Goal: Transaction & Acquisition: Purchase product/service

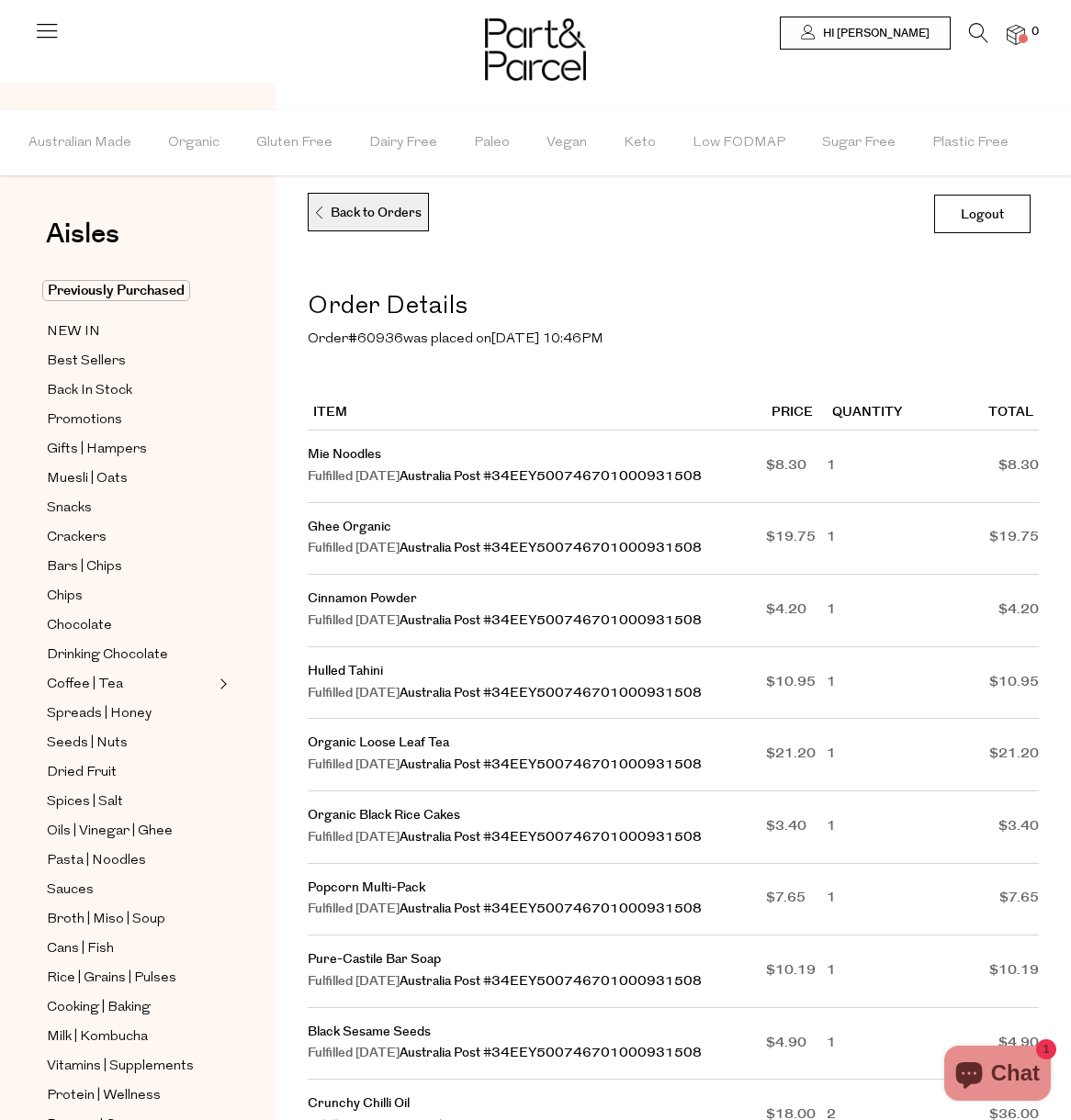
click at [361, 221] on p "Back to Orders" at bounding box center [367, 213] width 108 height 39
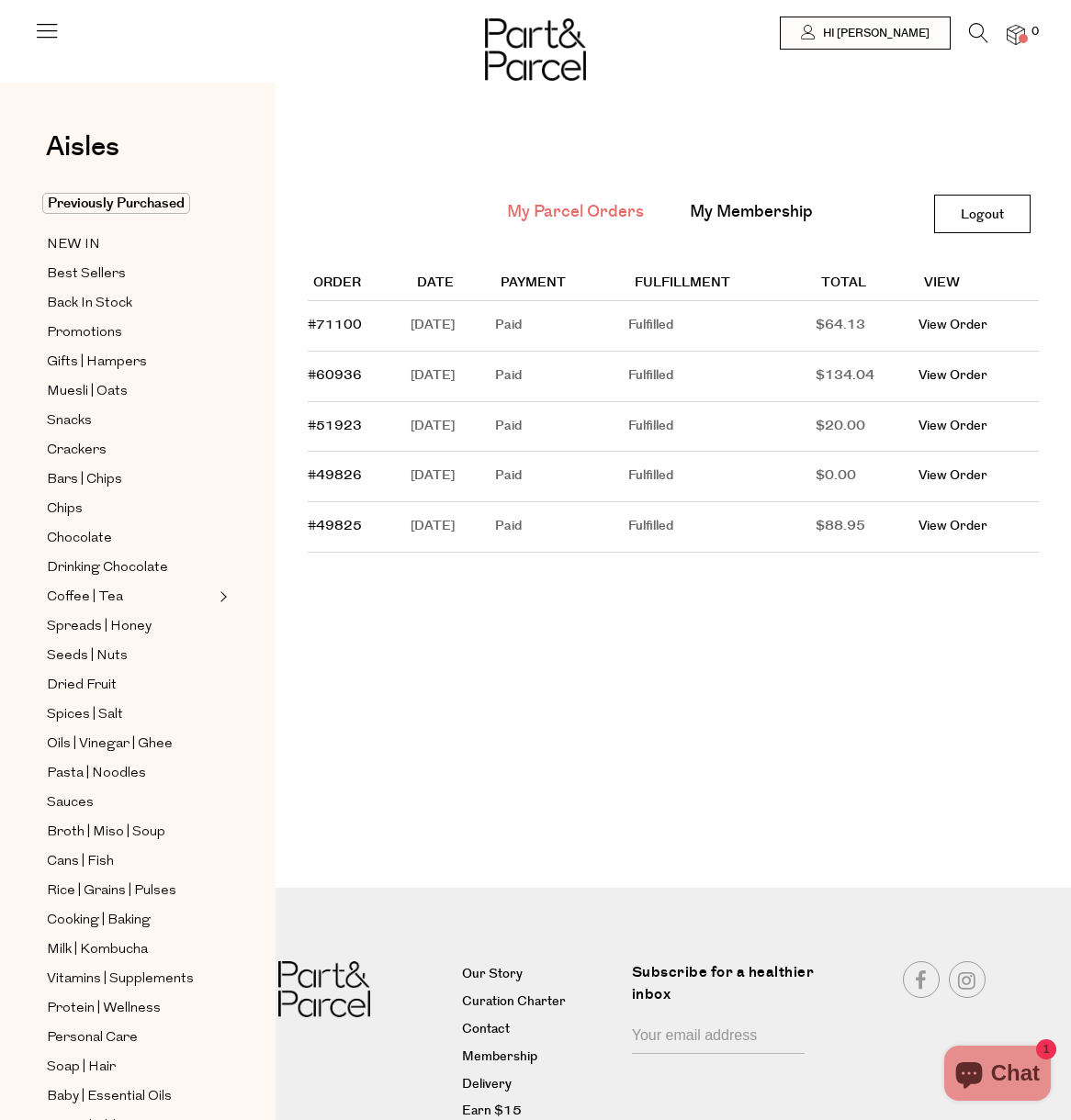
click at [331, 475] on link "#49826" at bounding box center [334, 475] width 54 height 18
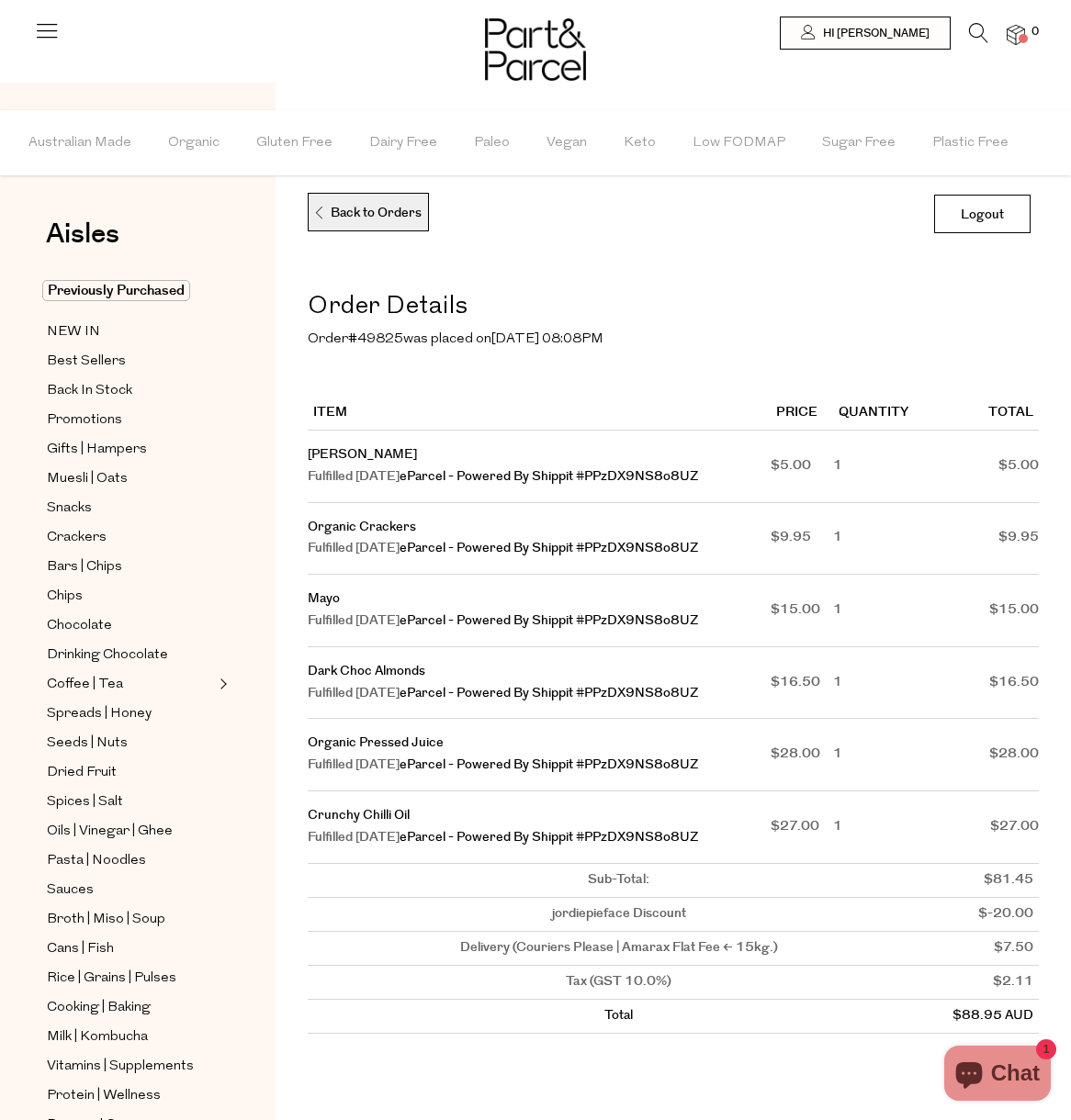
click at [341, 218] on p "Back to Orders" at bounding box center [367, 213] width 108 height 39
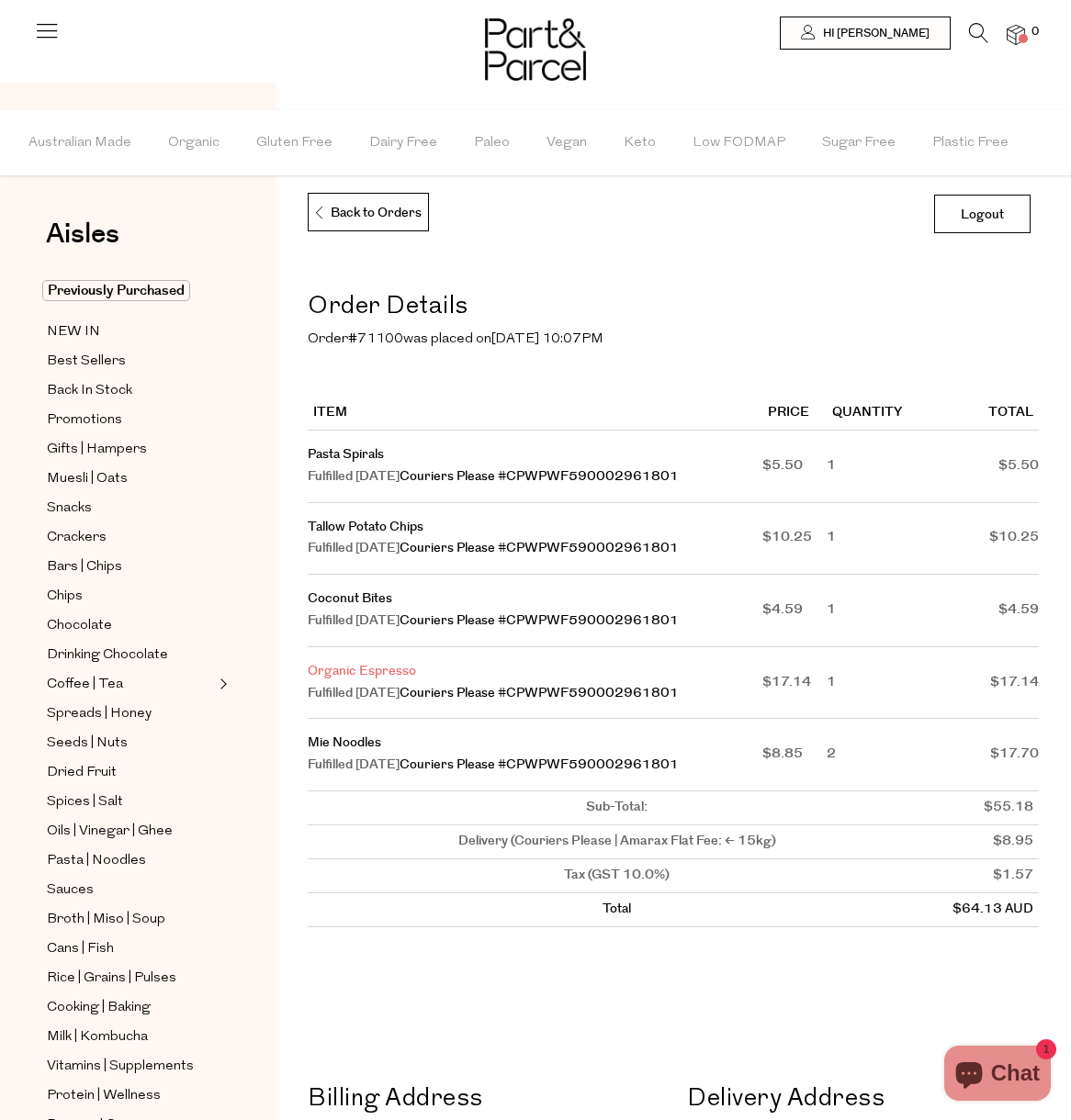
click at [331, 664] on link "Organic Espresso" at bounding box center [362, 670] width 108 height 18
click at [363, 666] on link "Organic Espresso" at bounding box center [362, 670] width 108 height 18
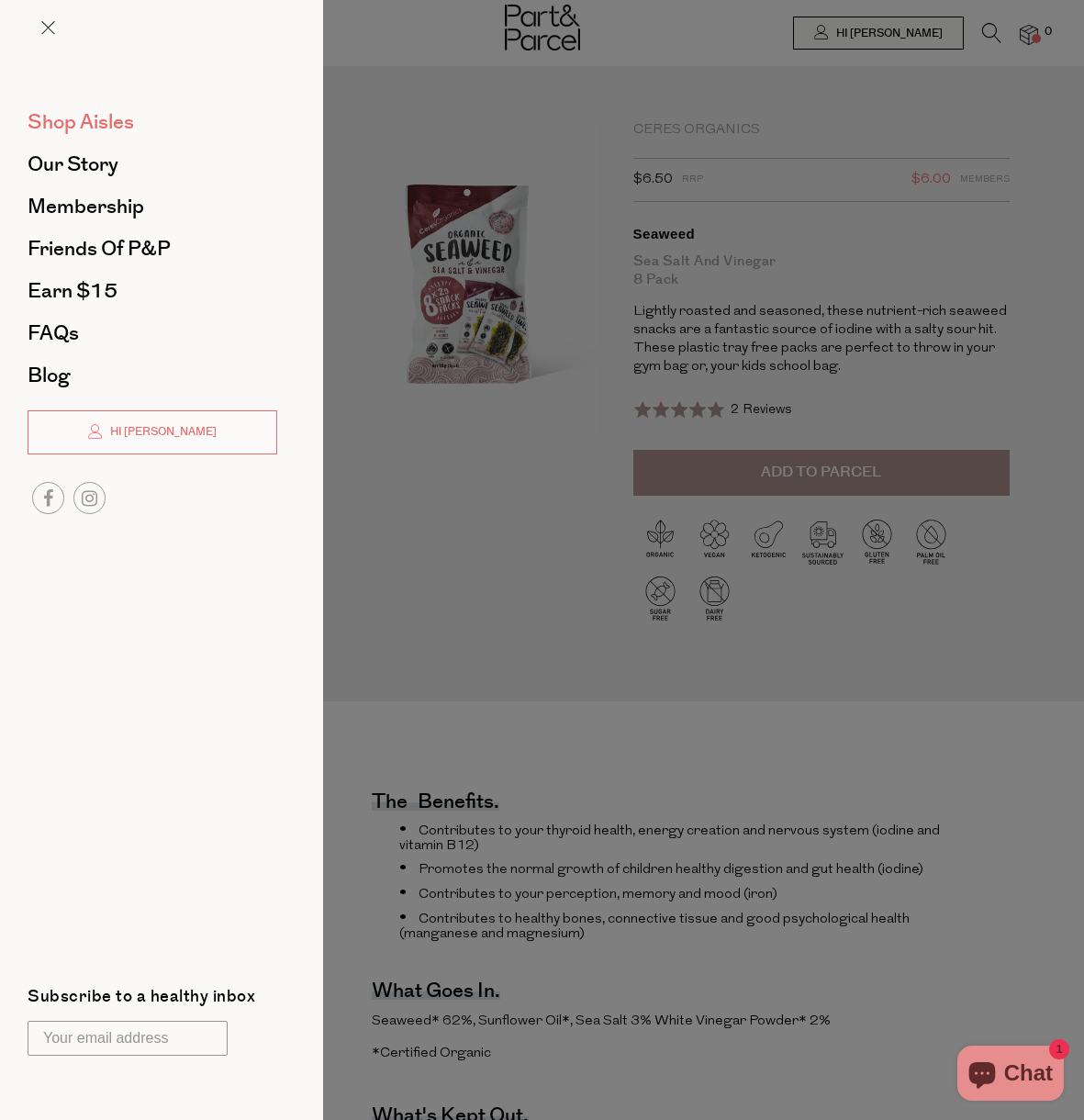
click at [102, 115] on span "Shop Aisles" at bounding box center [81, 121] width 106 height 29
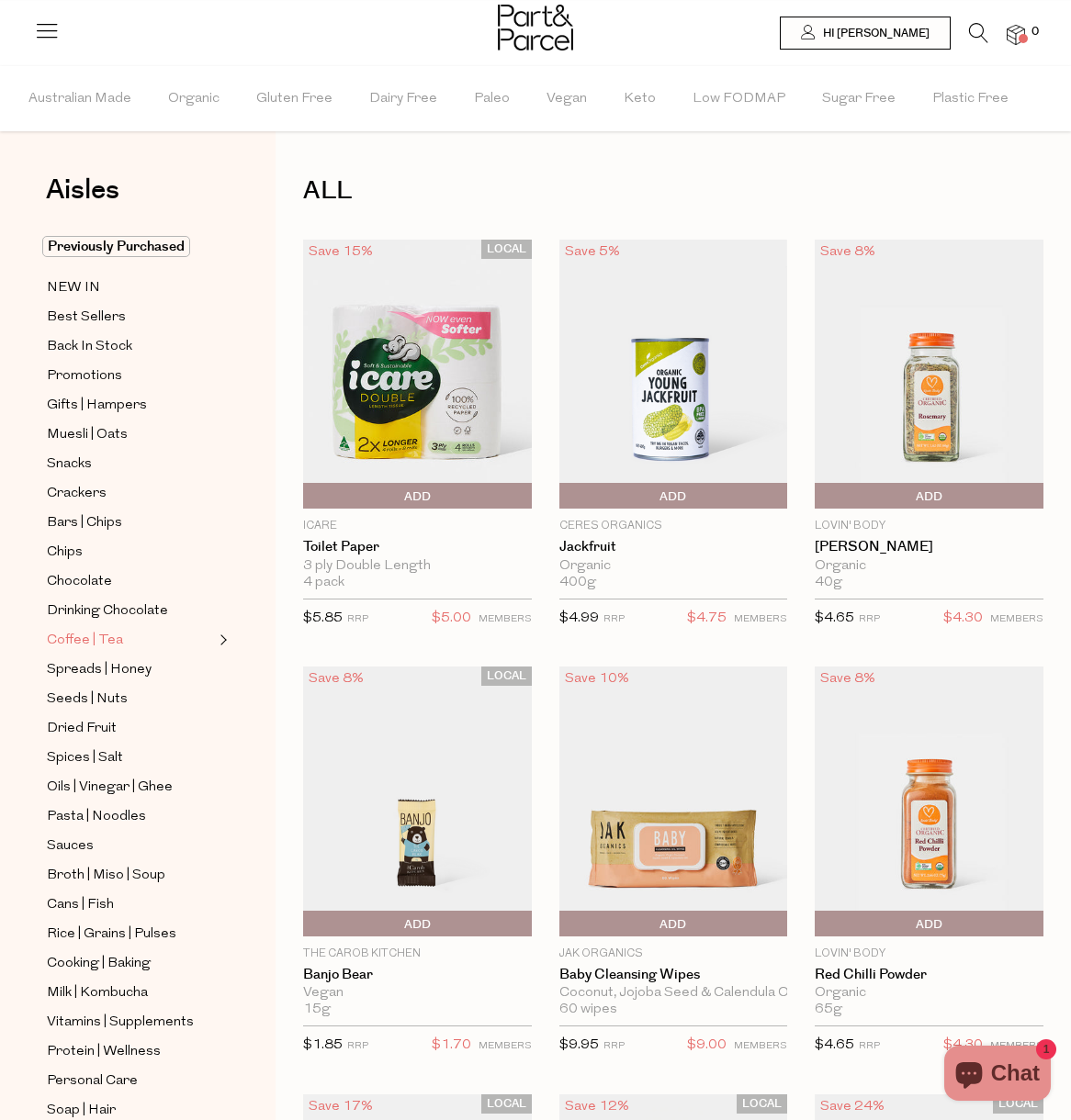
click at [86, 634] on span "Coffee | Tea" at bounding box center [85, 641] width 76 height 22
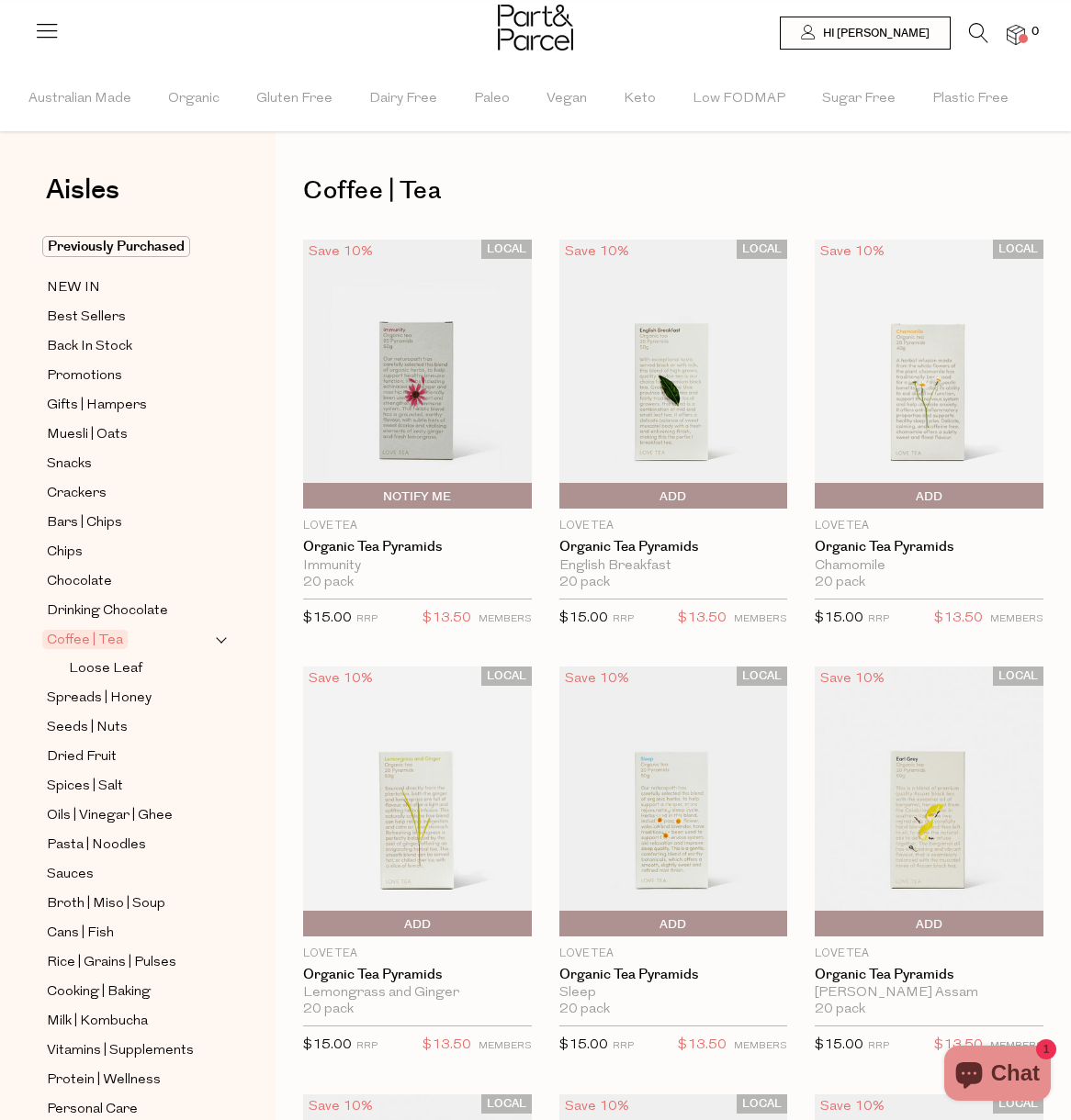
click at [979, 31] on icon at bounding box center [978, 32] width 19 height 20
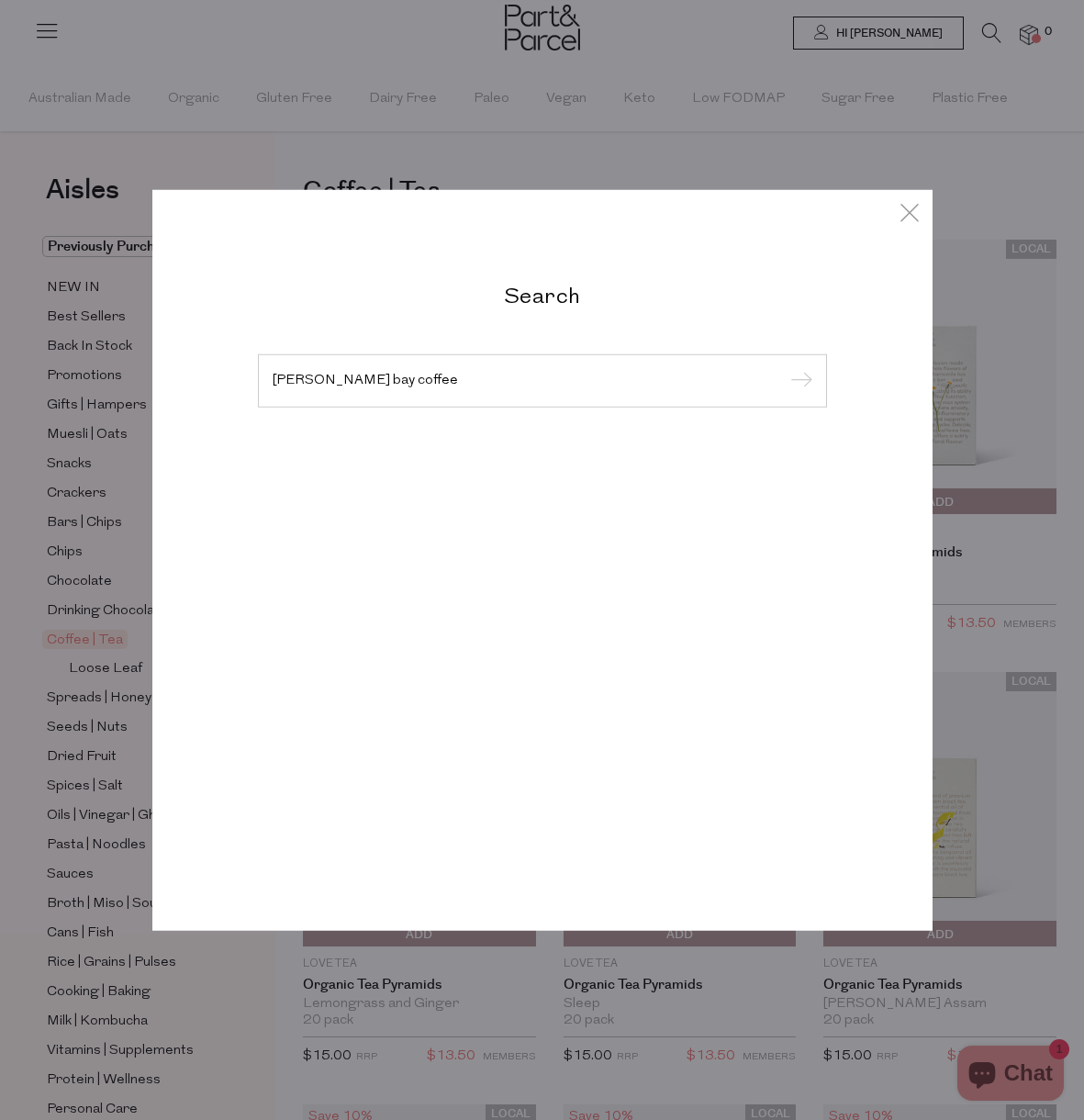
type input "[PERSON_NAME] bay coffee"
click at [798, 382] on input "submit" at bounding box center [798, 382] width 28 height 28
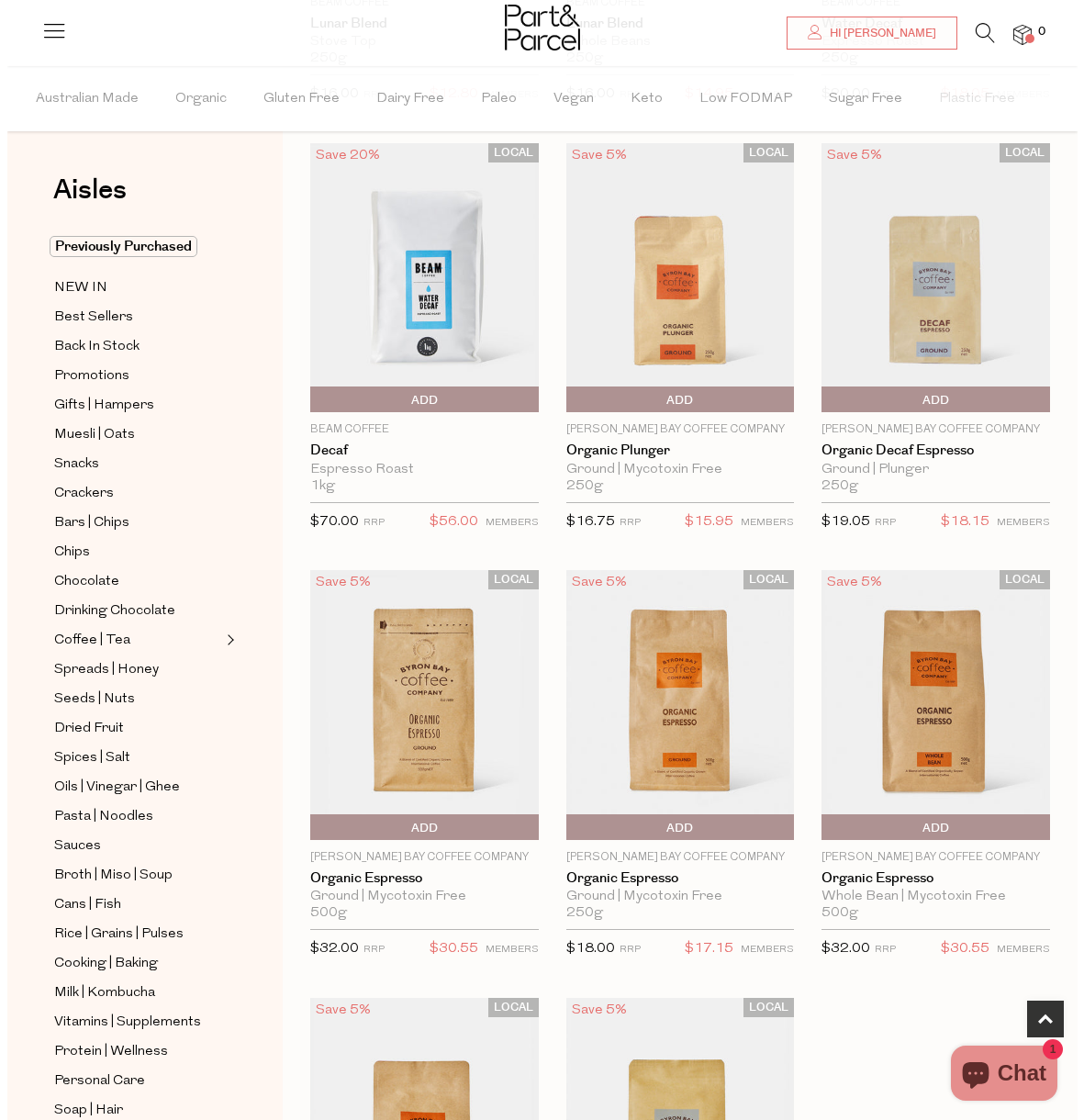
scroll to position [594, 0]
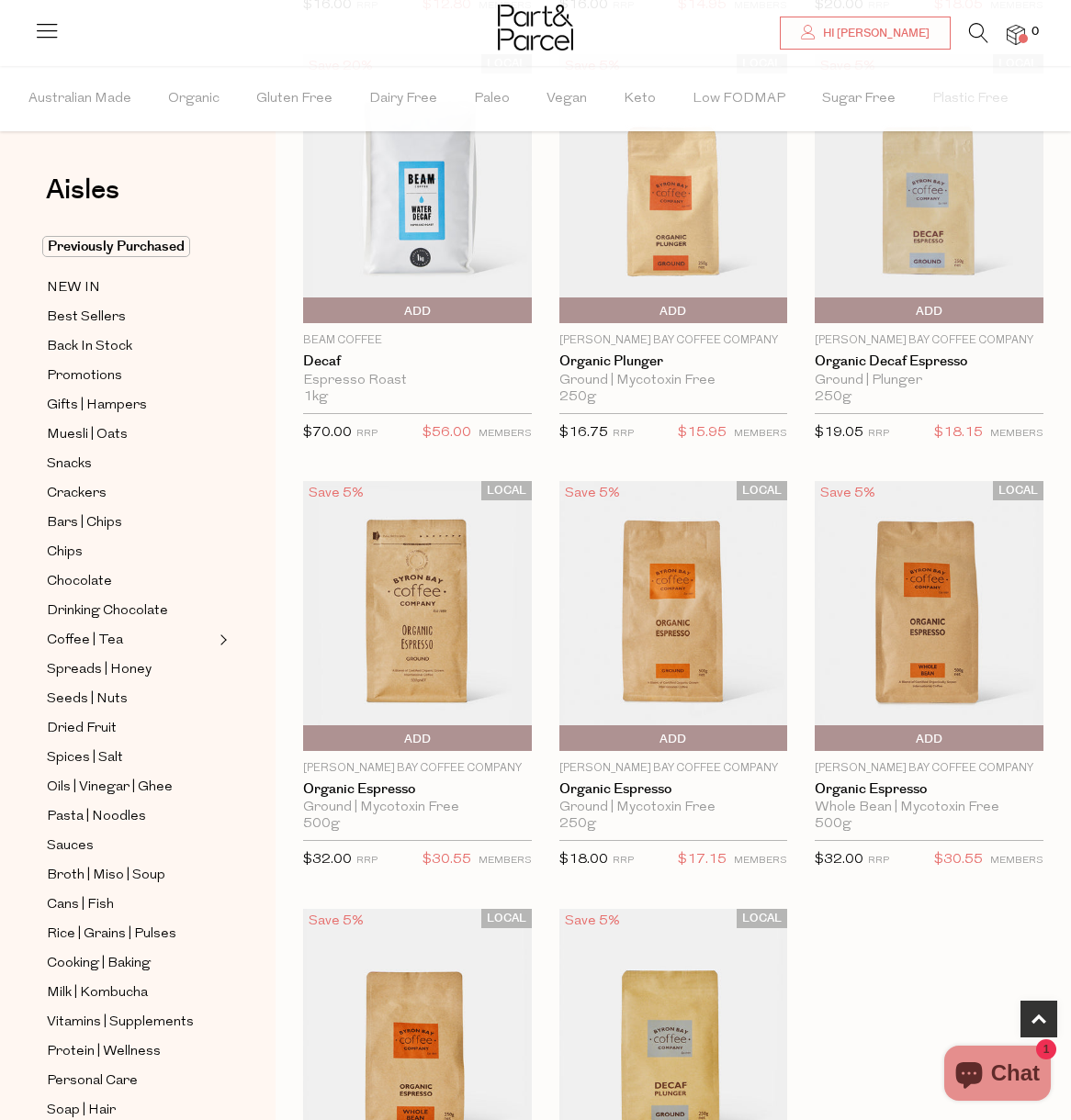
click at [564, 732] on span "Add To Parcel" at bounding box center [564, 738] width 0 height 28
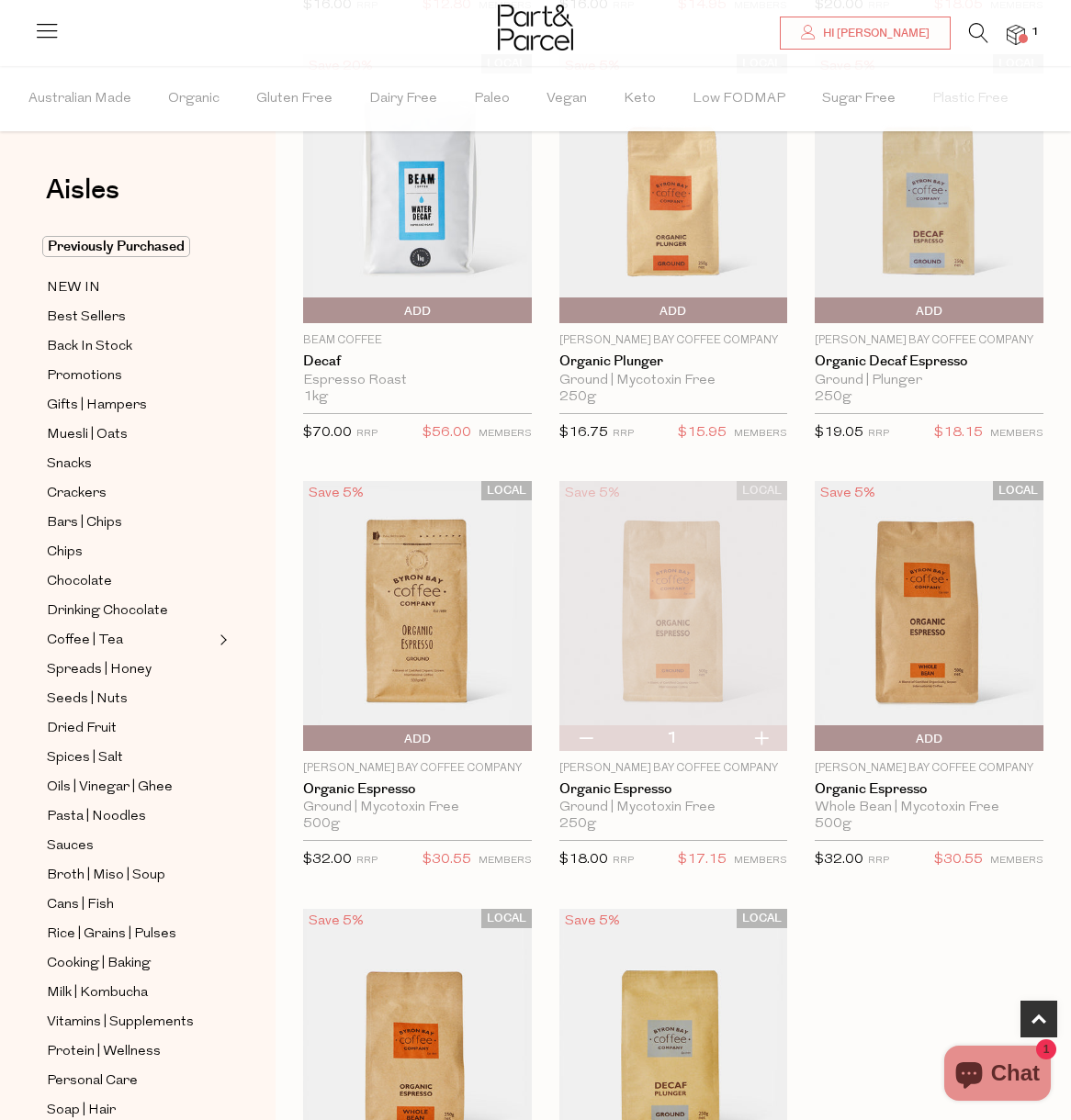
click at [1010, 34] on img at bounding box center [1015, 35] width 18 height 21
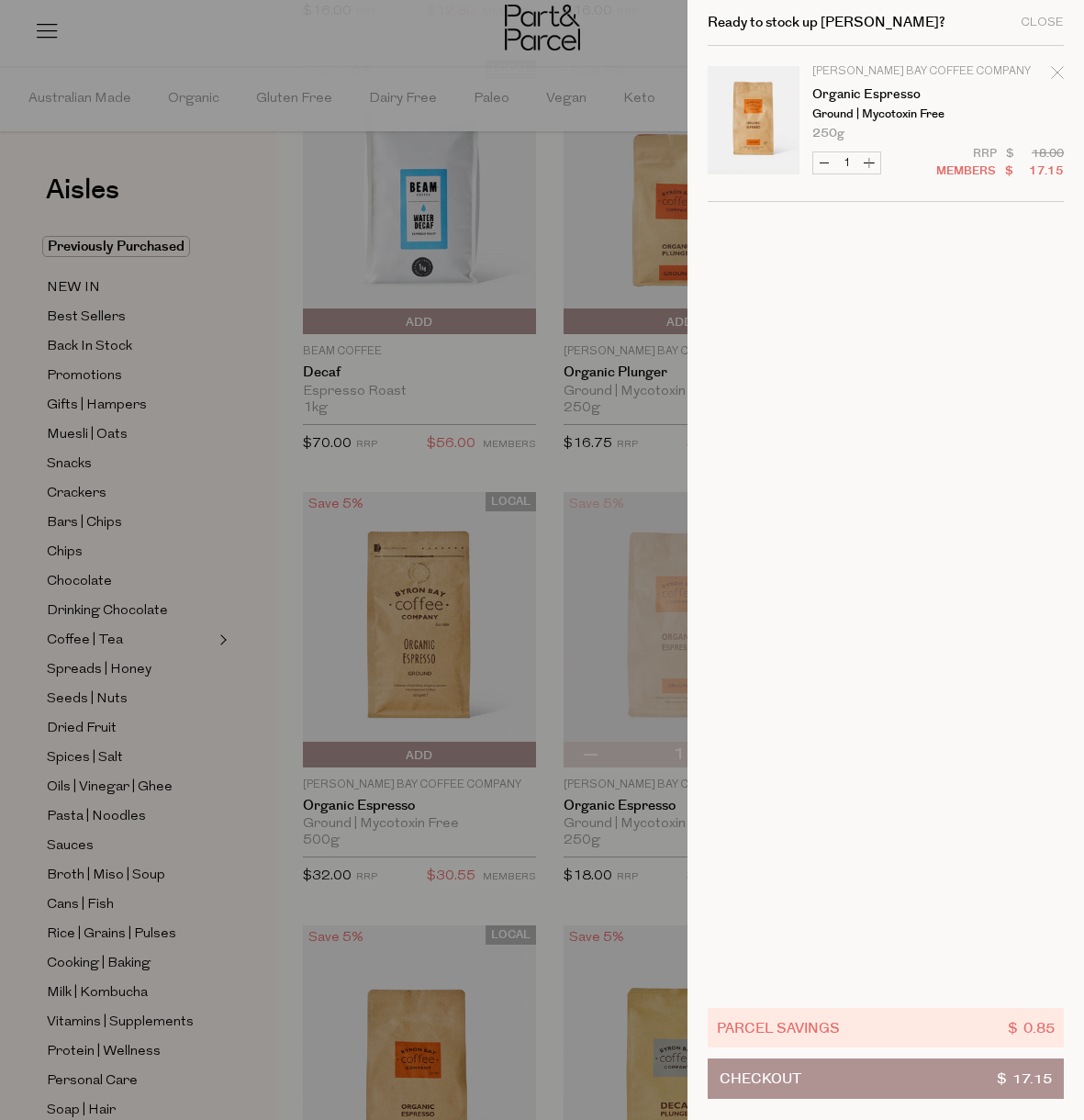
click at [874, 168] on button "Increase Organic Espresso" at bounding box center [869, 163] width 22 height 21
type input "2"
click at [874, 168] on form "Image Product Total Qty Byron Bay Coffee Company Organic Espresso Ground | Myco…" at bounding box center [886, 123] width 356 height 156
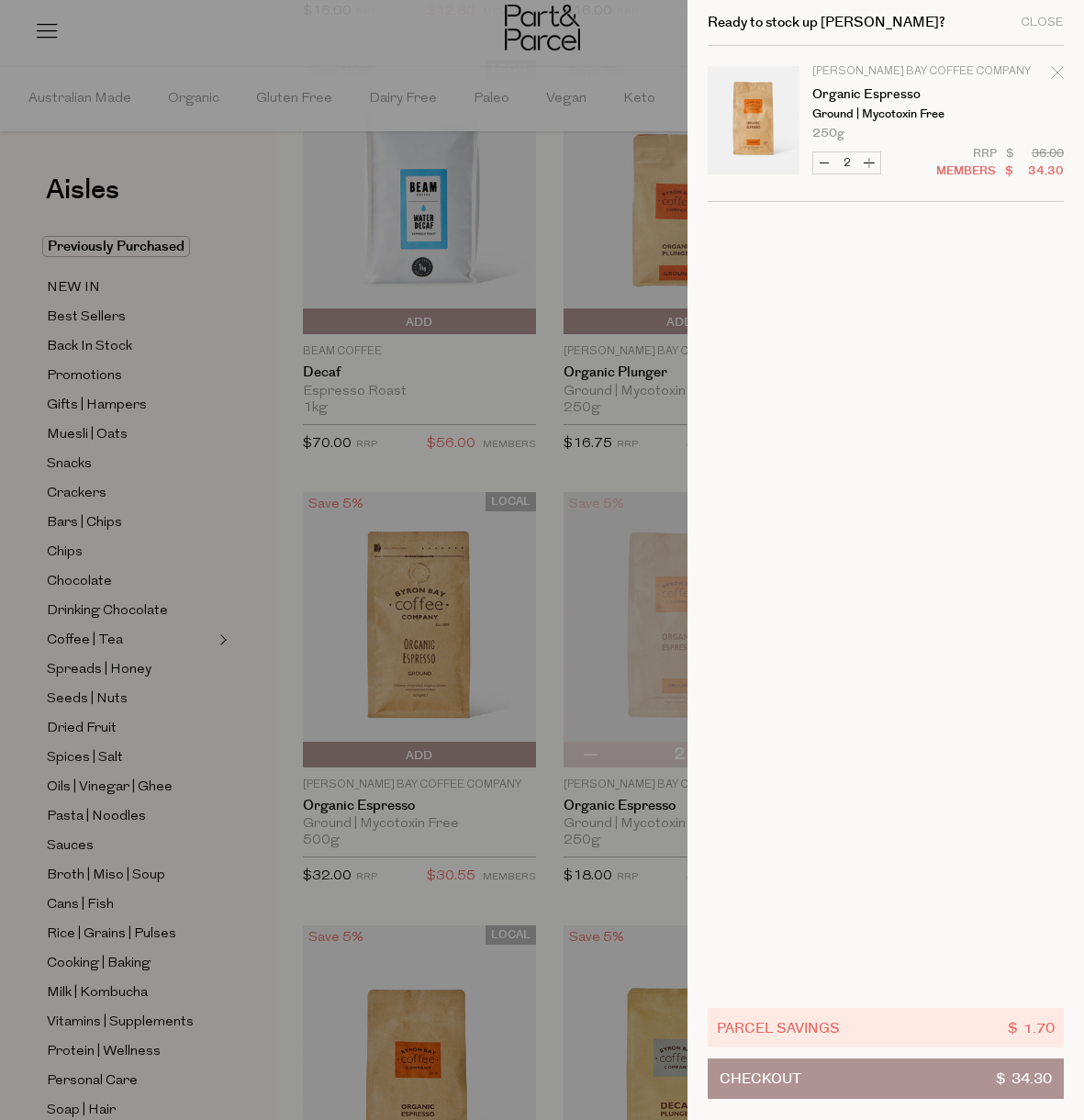
click at [870, 167] on button "Increase Organic Espresso" at bounding box center [869, 163] width 22 height 21
type input "3"
click at [870, 167] on form "Image Product Total Qty Byron Bay Coffee Company Organic Espresso Ground | Myco…" at bounding box center [886, 123] width 356 height 156
click at [870, 162] on button "Increase Organic Espresso" at bounding box center [869, 163] width 22 height 21
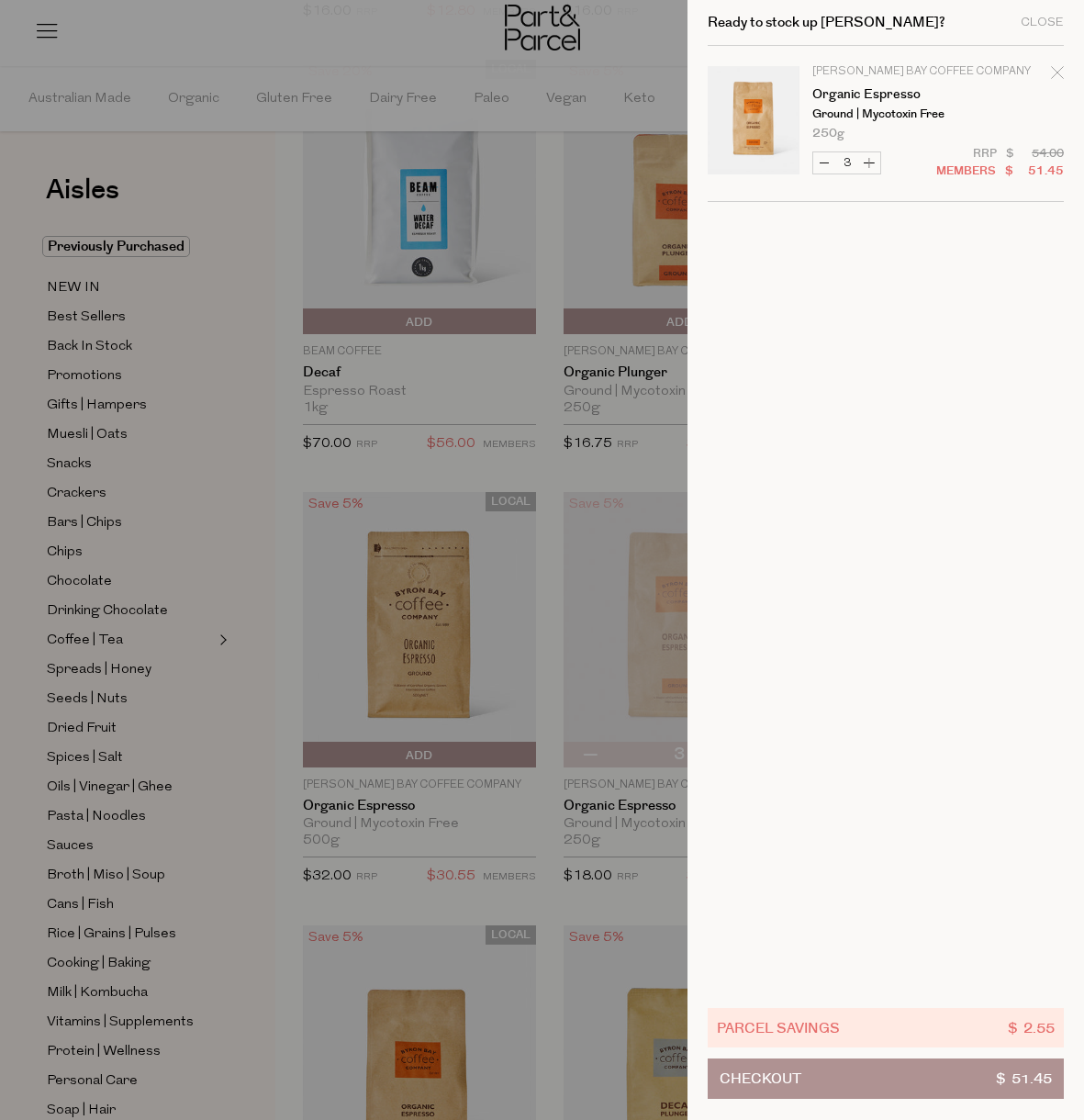
type input "4"
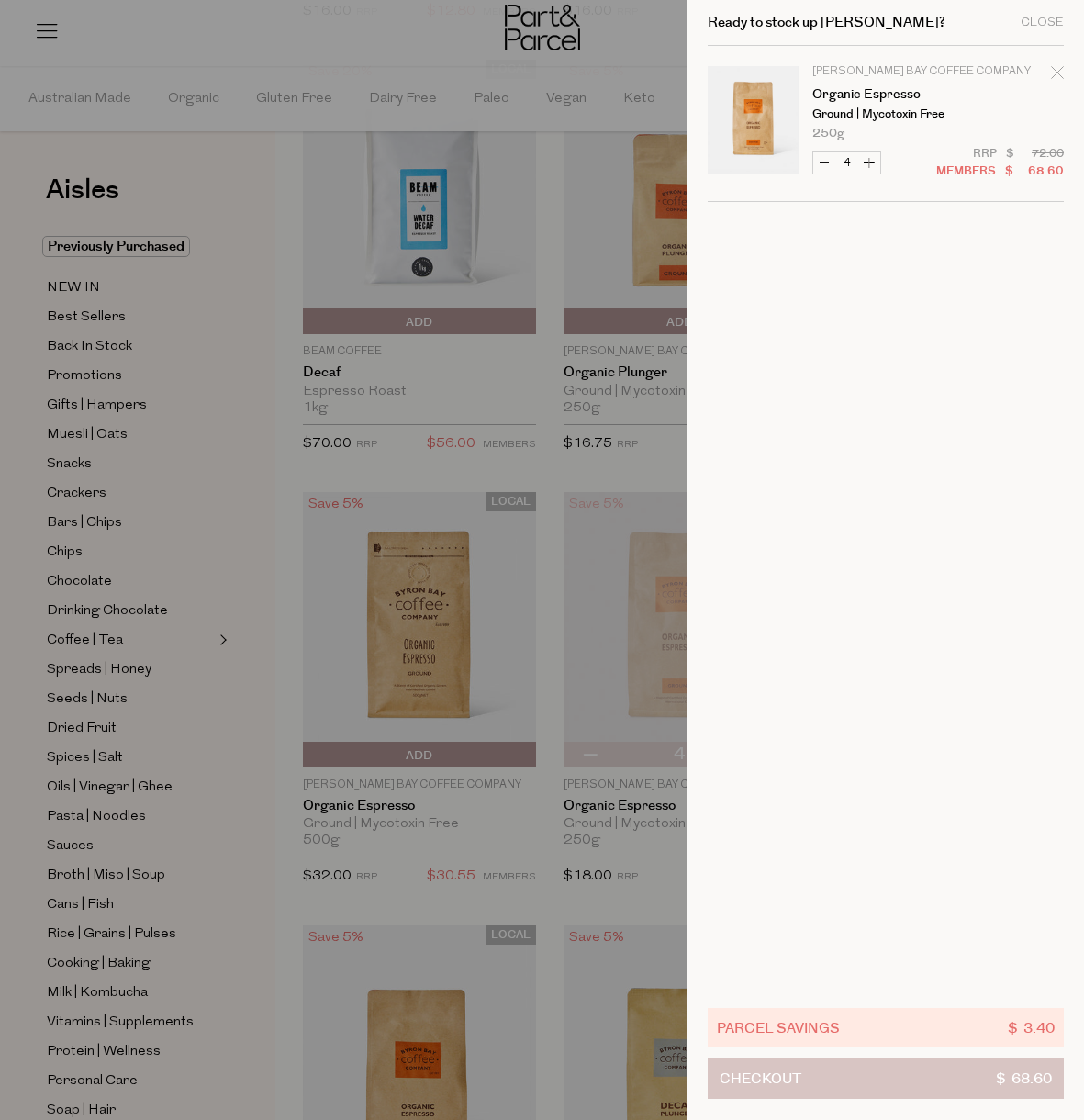
click at [854, 1074] on button "Checkout $ 68.60" at bounding box center [886, 1078] width 356 height 41
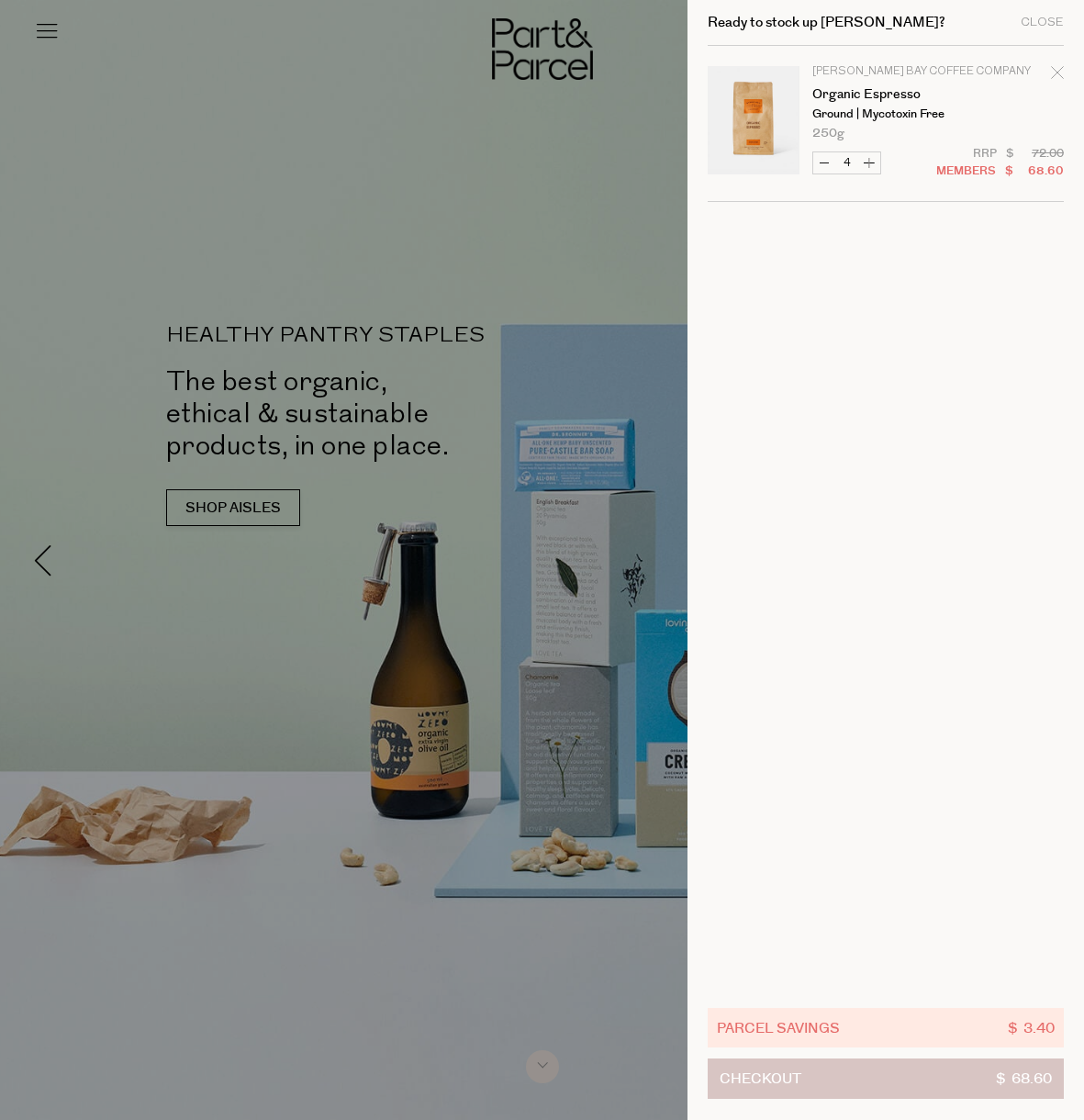
click at [896, 1075] on button "Checkout $ 68.60" at bounding box center [886, 1078] width 356 height 41
